Goal: Information Seeking & Learning: Learn about a topic

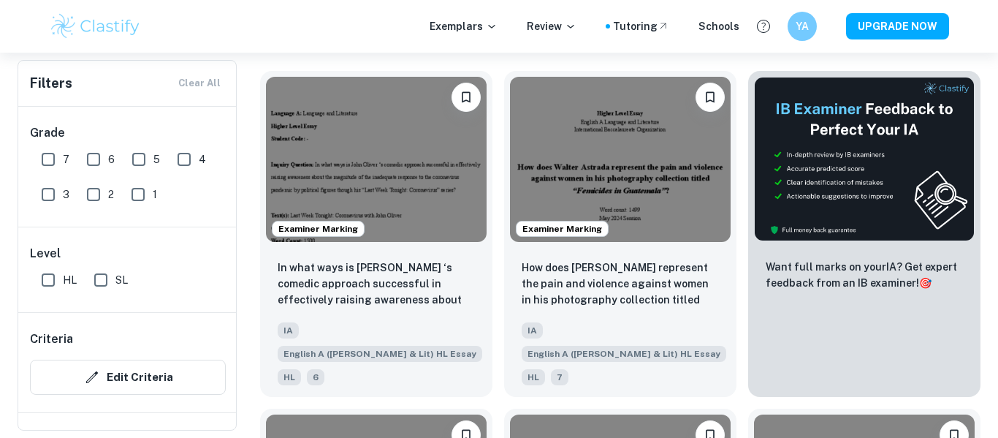
scroll to position [458, 0]
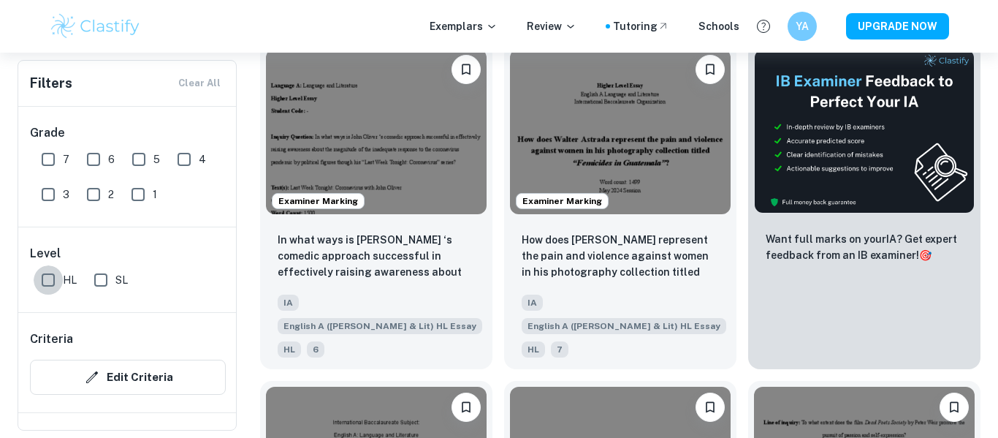
click at [47, 278] on input "HL" at bounding box center [48, 279] width 29 height 29
checkbox input "true"
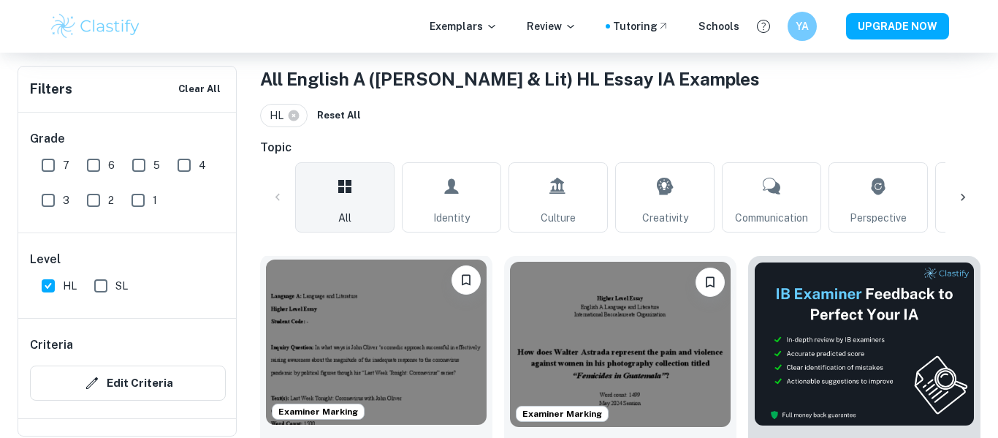
scroll to position [334, 0]
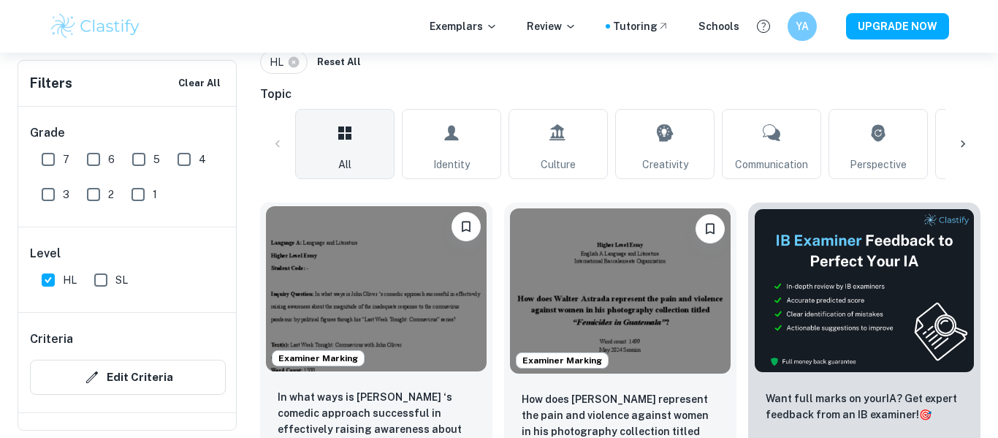
click at [426, 264] on img at bounding box center [376, 288] width 221 height 165
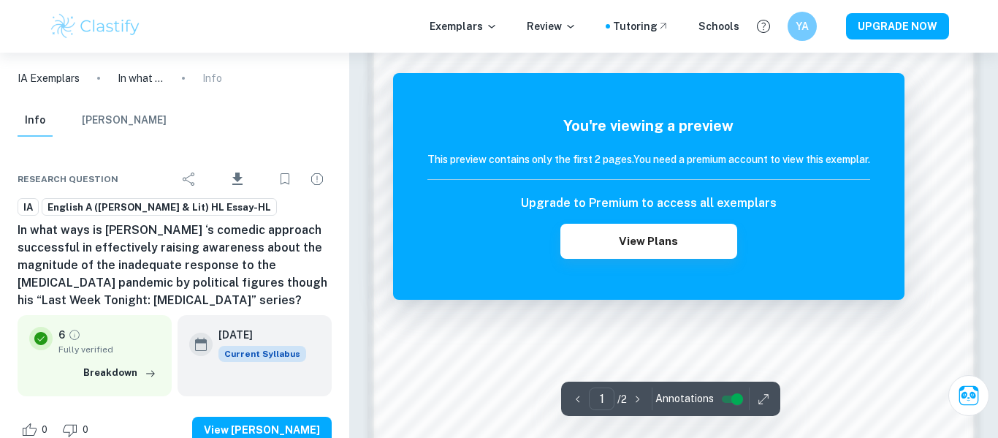
scroll to position [1216, 0]
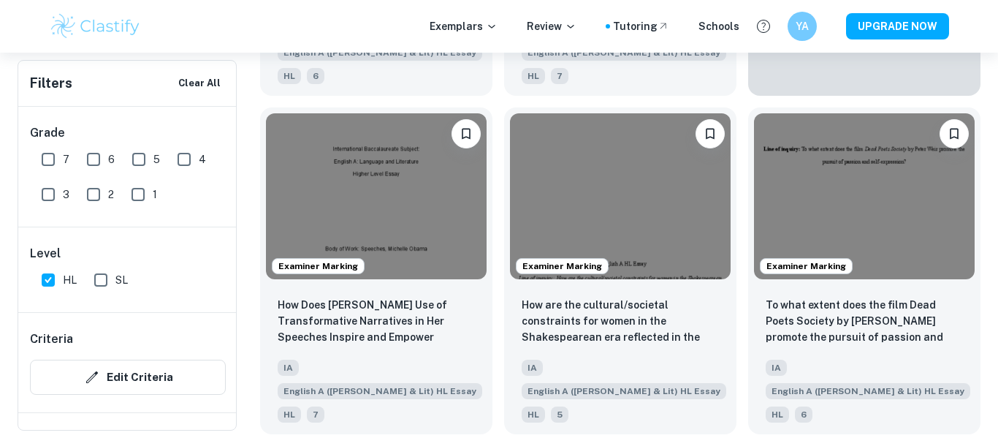
scroll to position [772, 0]
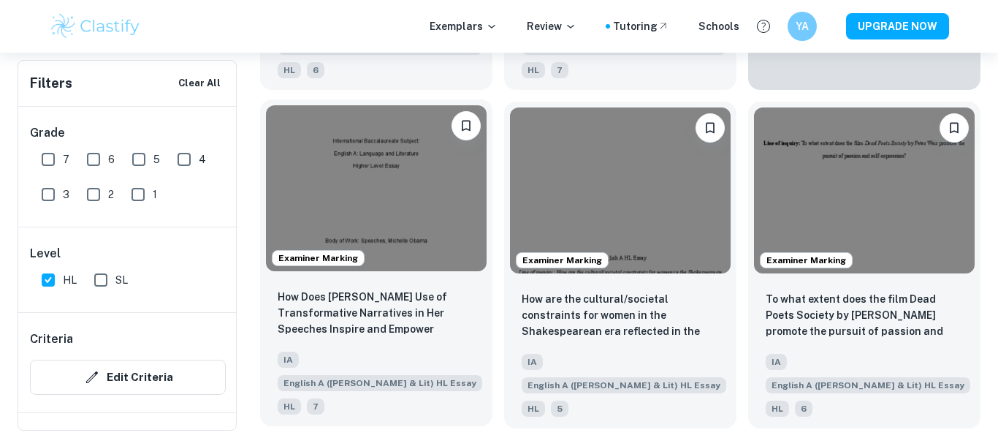
click at [485, 220] on img at bounding box center [376, 187] width 221 height 165
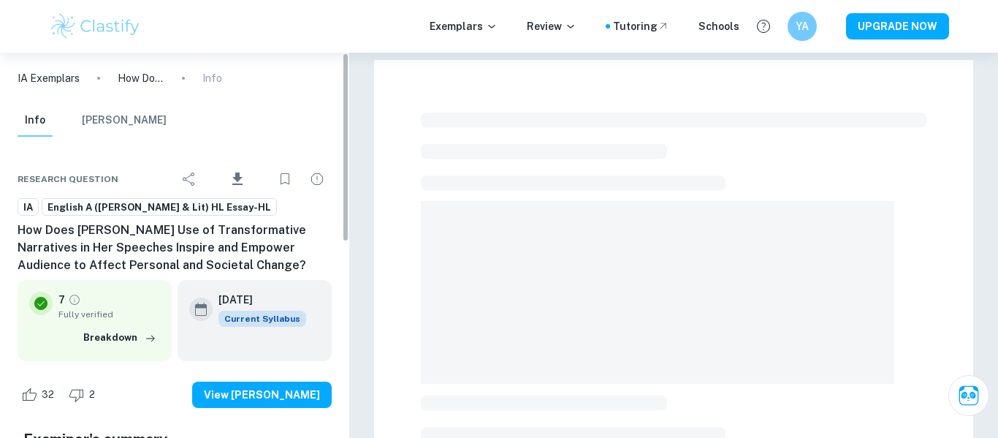
click at [316, 128] on div "Info [PERSON_NAME]" at bounding box center [174, 123] width 337 height 38
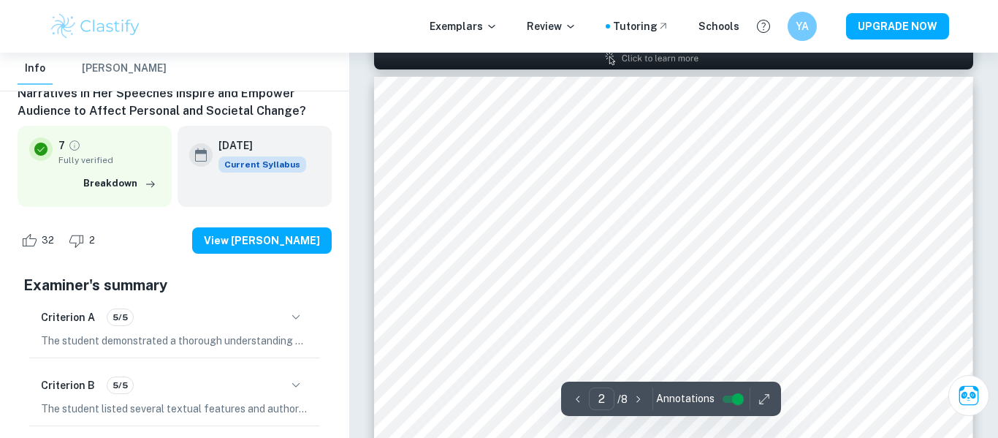
scroll to position [871, 0]
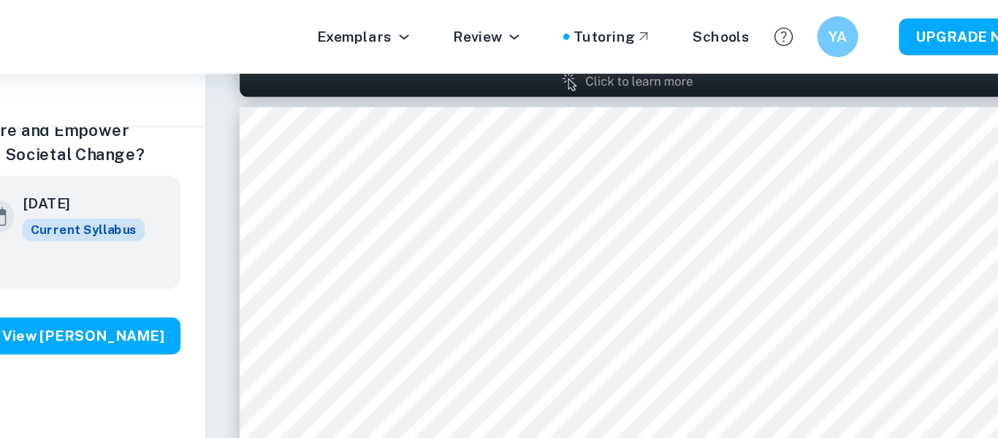
type input "1"
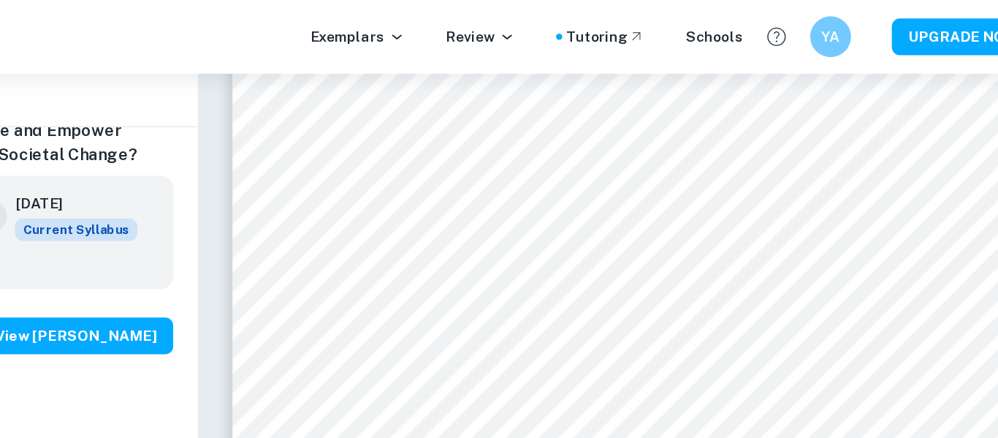
scroll to position [225, 0]
